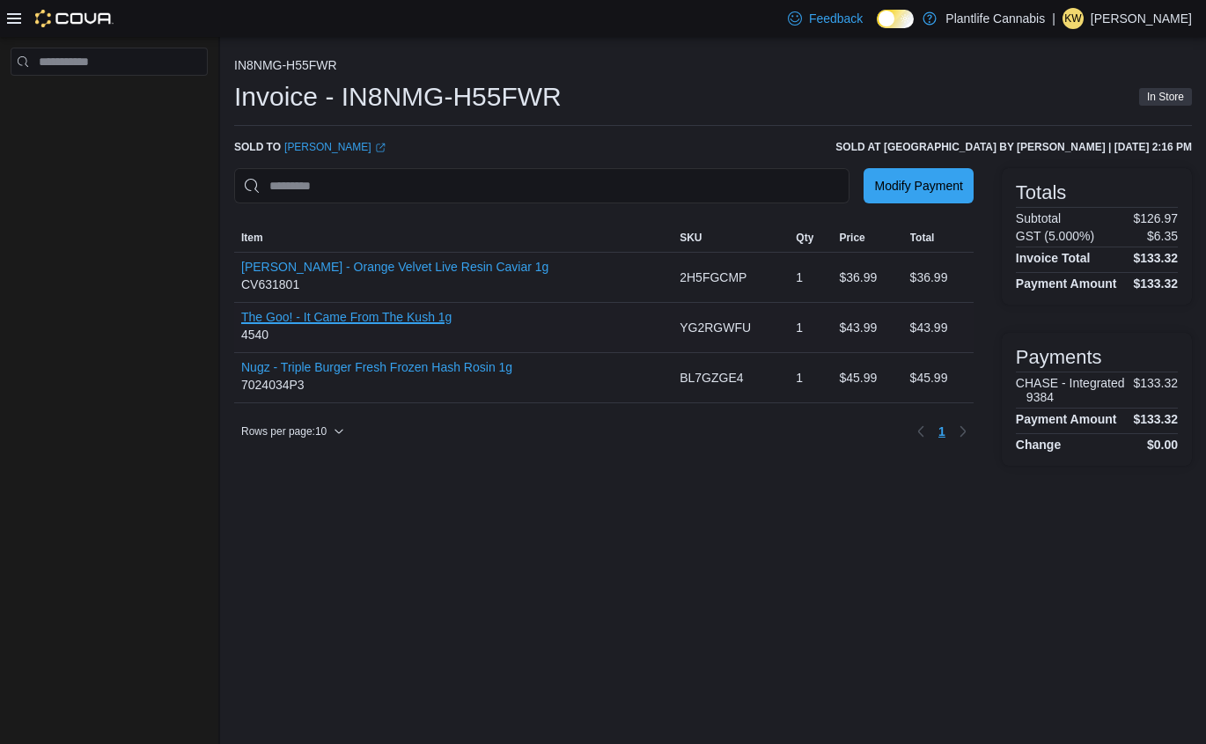
click at [393, 320] on button "The Goo! - It Came From The Kush 1g" at bounding box center [346, 317] width 210 height 14
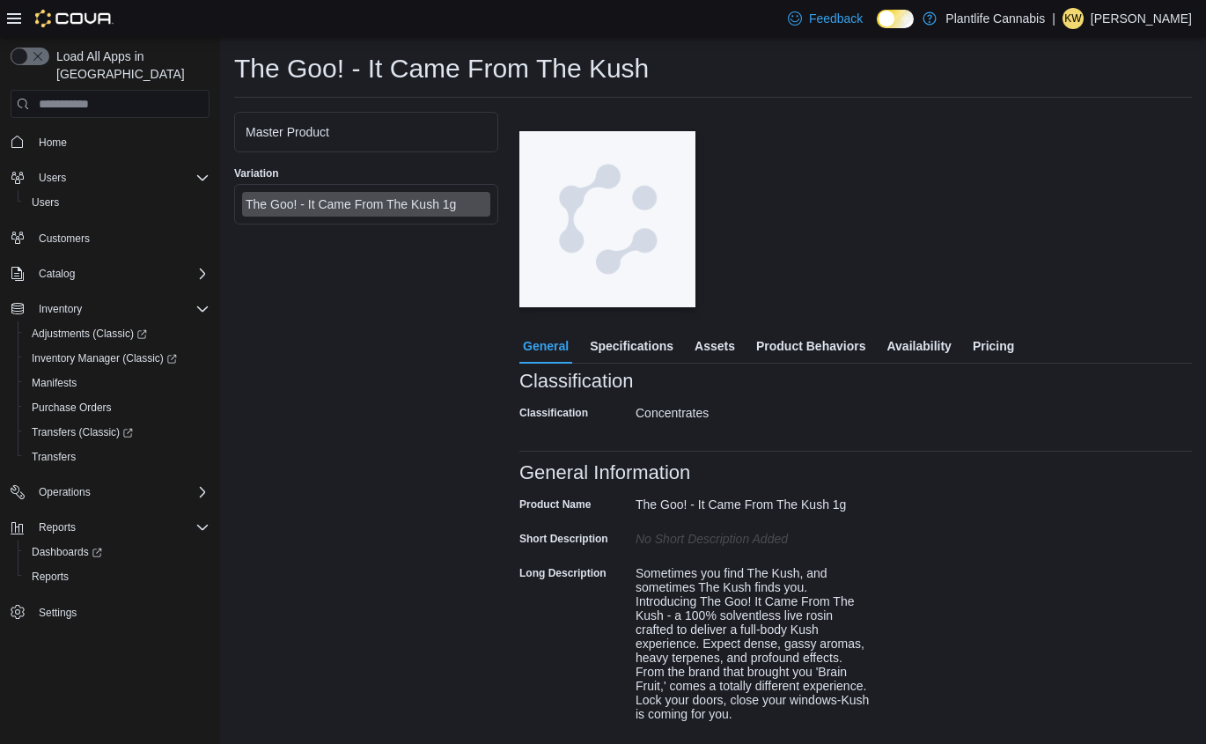
scroll to position [45, 0]
